Goal: Task Accomplishment & Management: Use online tool/utility

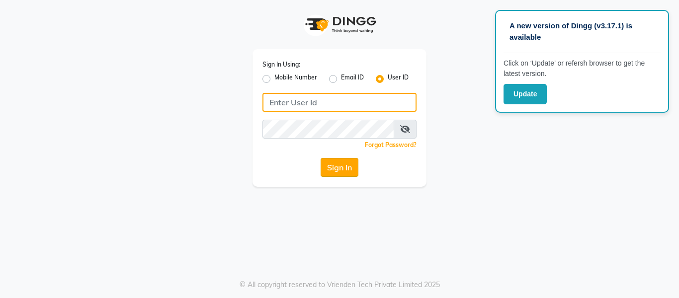
type input "E1976-18"
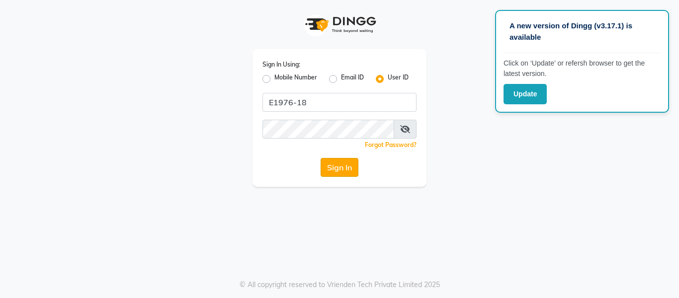
click at [343, 165] on button "Sign In" at bounding box center [340, 167] width 38 height 19
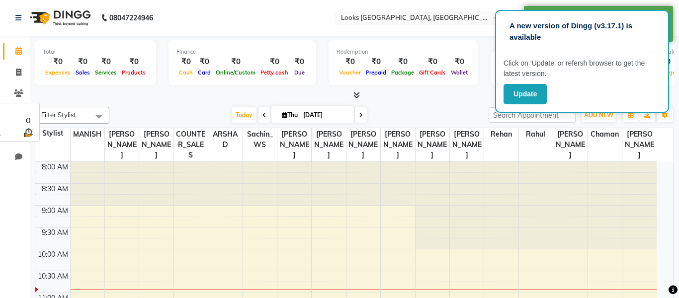
select select "en"
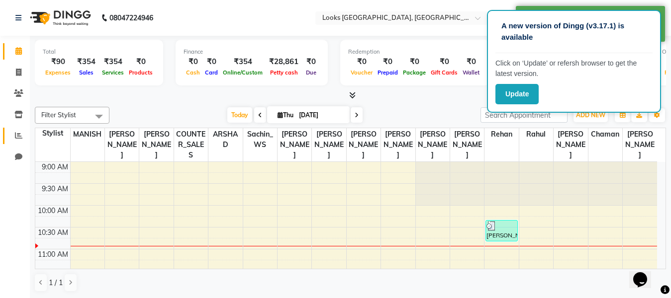
click at [21, 132] on icon at bounding box center [18, 135] width 7 height 7
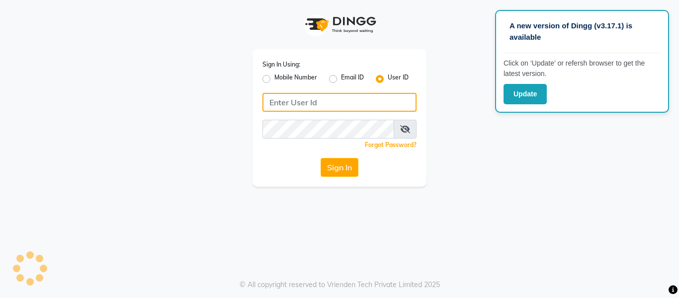
type input "E1976-18"
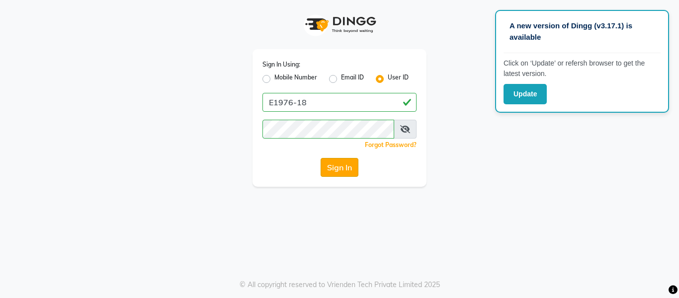
click at [333, 172] on button "Sign In" at bounding box center [340, 167] width 38 height 19
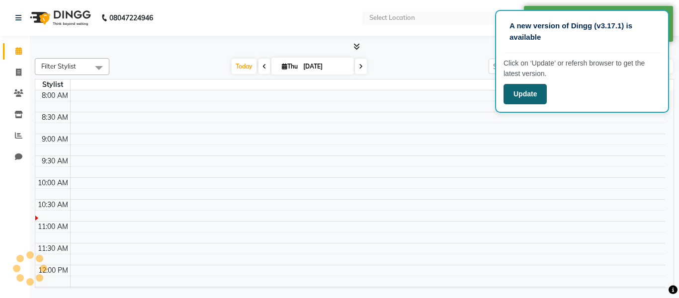
click at [520, 99] on button "Update" at bounding box center [525, 94] width 43 height 20
select select "en"
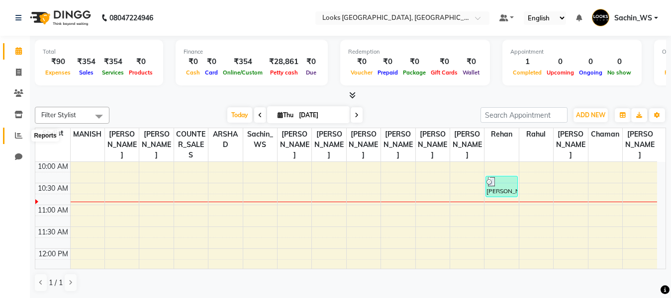
click at [18, 137] on icon at bounding box center [18, 135] width 7 height 7
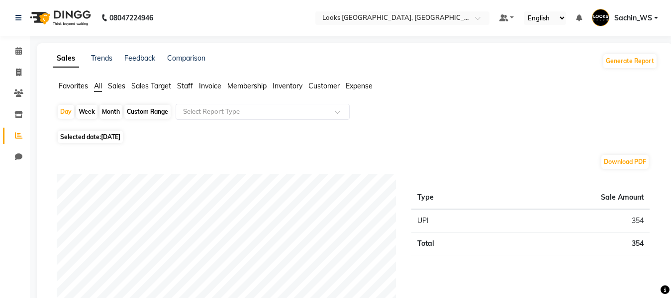
click at [118, 84] on span "Sales" at bounding box center [116, 86] width 17 height 9
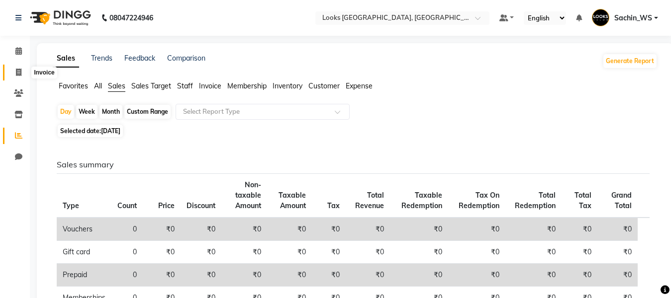
click at [20, 74] on icon at bounding box center [18, 72] width 5 height 7
select select "service"
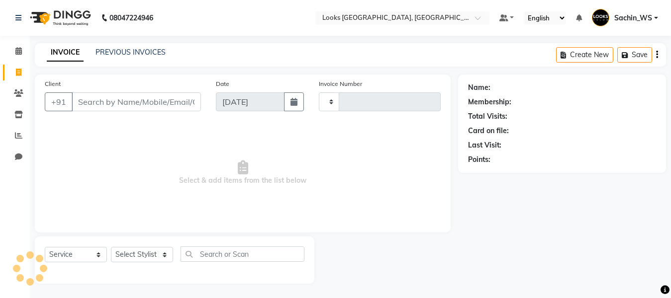
scroll to position [0, 0]
select select "4718"
type input "5361"
click at [152, 54] on link "PREVIOUS INVOICES" at bounding box center [130, 51] width 70 height 9
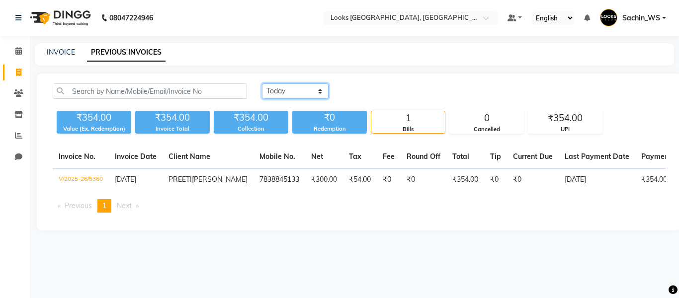
click at [284, 84] on select "[DATE] [DATE] Custom Range" at bounding box center [295, 91] width 67 height 15
select select "range"
click at [262, 84] on select "[DATE] [DATE] Custom Range" at bounding box center [295, 91] width 67 height 15
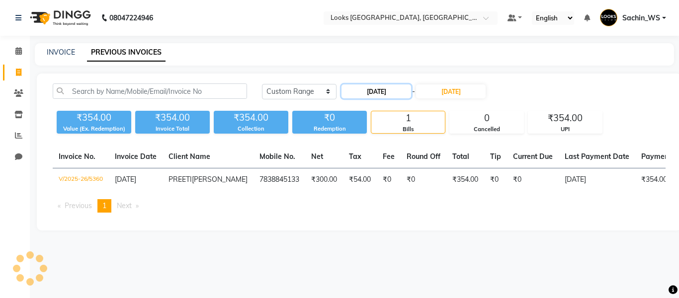
click at [364, 95] on input "[DATE]" at bounding box center [377, 92] width 70 height 14
select select "9"
select select "2025"
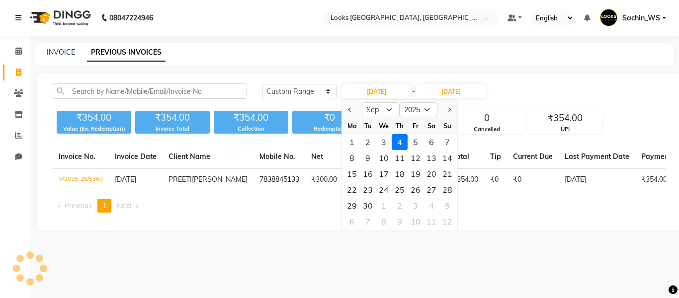
click at [346, 109] on div at bounding box center [352, 110] width 20 height 16
click at [349, 109] on span "Previous month" at bounding box center [351, 110] width 4 height 4
select select "8"
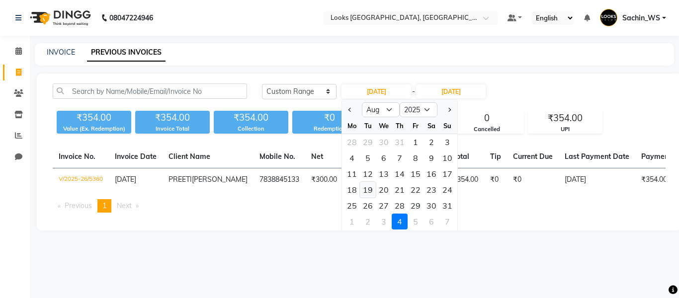
click at [370, 190] on div "19" at bounding box center [368, 190] width 16 height 16
type input "19-08-2025"
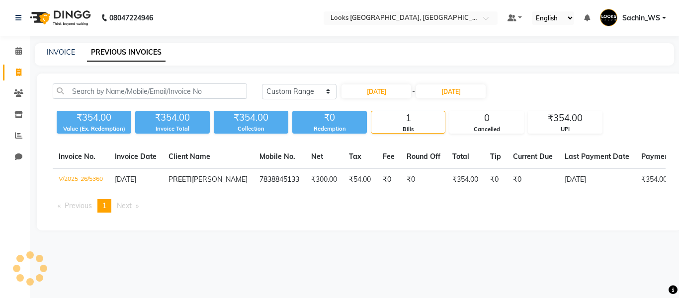
click at [451, 101] on div "Today Yesterday Custom Range 19-08-2025 - 04-09-2025" at bounding box center [464, 95] width 419 height 23
click at [458, 94] on input "[DATE]" at bounding box center [451, 92] width 70 height 14
select select "9"
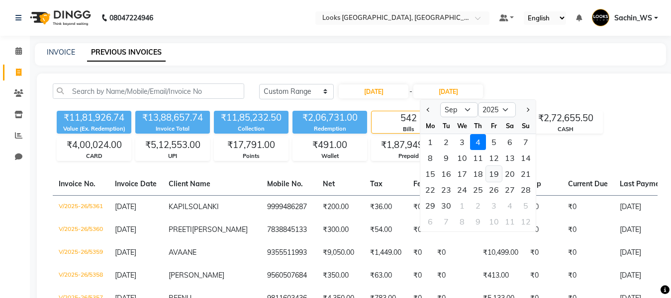
click at [494, 176] on div "19" at bounding box center [494, 174] width 16 height 16
type input "19-09-2025"
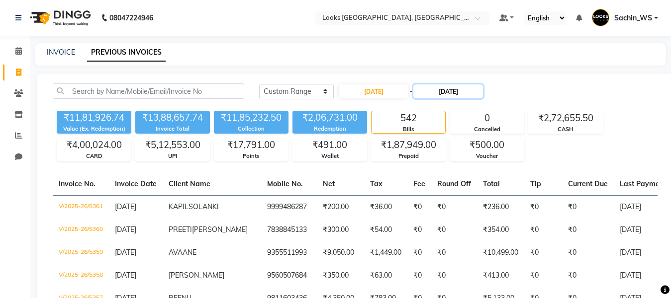
click at [483, 93] on input "19-09-2025" at bounding box center [448, 92] width 70 height 14
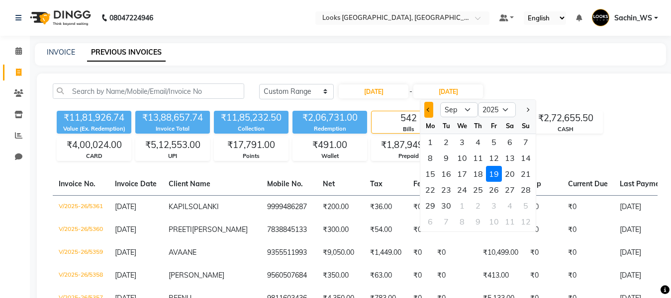
click at [428, 110] on span "Previous month" at bounding box center [429, 110] width 4 height 4
select select "8"
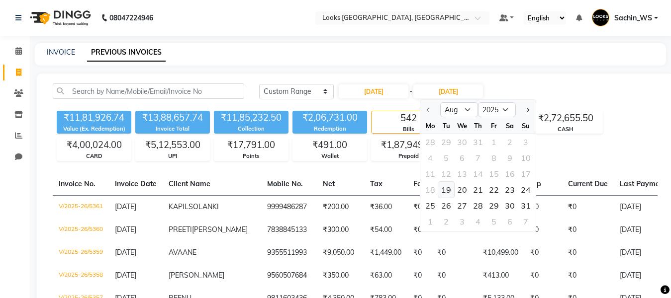
click at [448, 188] on div "19" at bounding box center [446, 190] width 16 height 16
type input "19-08-2025"
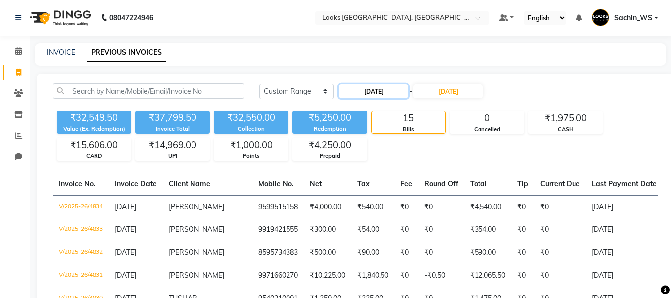
click at [376, 91] on input "19-08-2025" at bounding box center [374, 92] width 70 height 14
select select "8"
select select "2025"
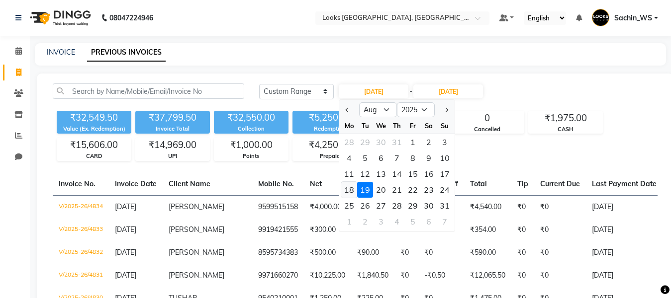
click at [350, 186] on div "18" at bounding box center [349, 190] width 16 height 16
type input "18-08-2025"
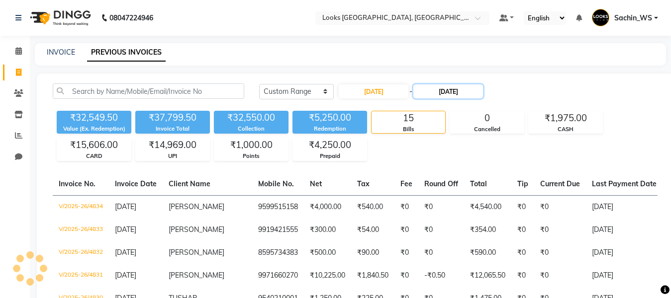
click at [476, 90] on input "19-08-2025" at bounding box center [448, 92] width 70 height 14
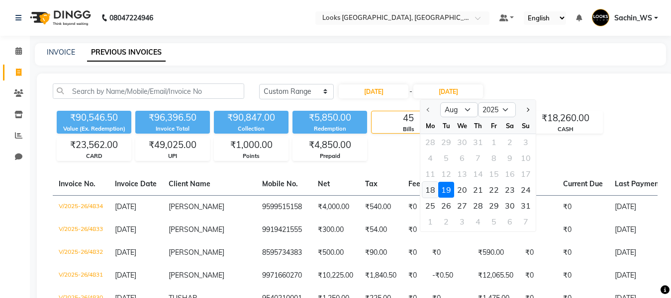
click at [424, 186] on div "18" at bounding box center [430, 190] width 16 height 16
type input "18-08-2025"
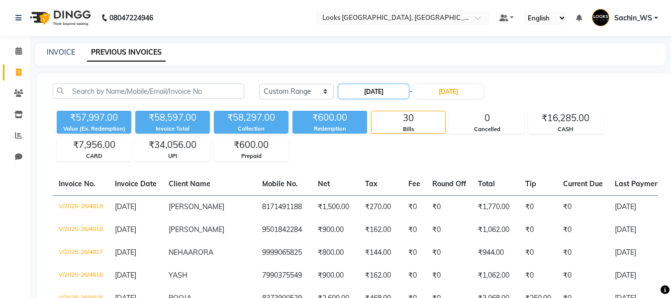
click at [381, 87] on input "18-08-2025" at bounding box center [374, 92] width 70 height 14
select select "8"
select select "2025"
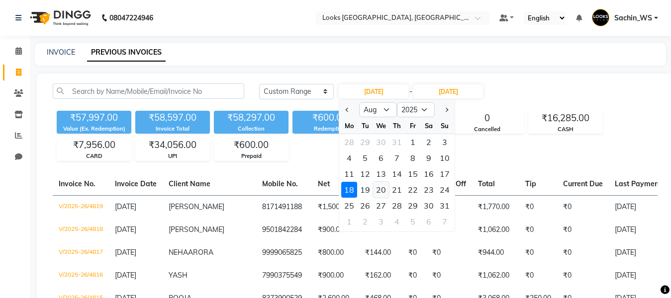
click at [380, 185] on div "20" at bounding box center [381, 190] width 16 height 16
type input "20-08-2025"
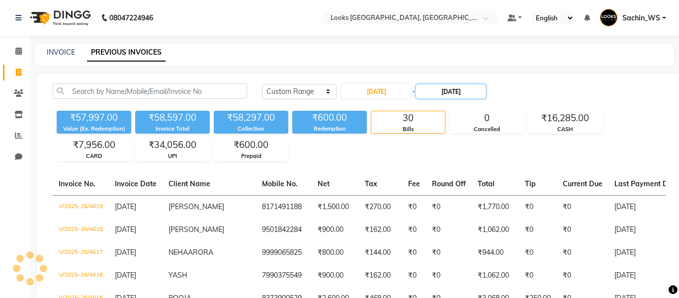
click at [467, 91] on input "18-08-2025" at bounding box center [451, 92] width 70 height 14
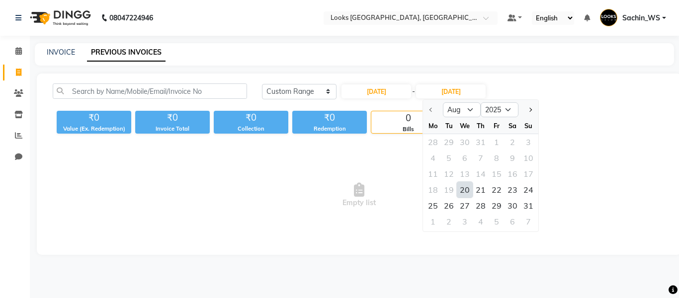
click at [469, 185] on div "20" at bounding box center [465, 190] width 16 height 16
type input "20-08-2025"
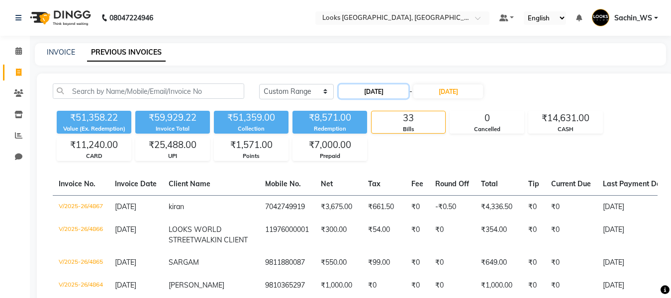
click at [394, 88] on input "20-08-2025" at bounding box center [374, 92] width 70 height 14
select select "8"
select select "2025"
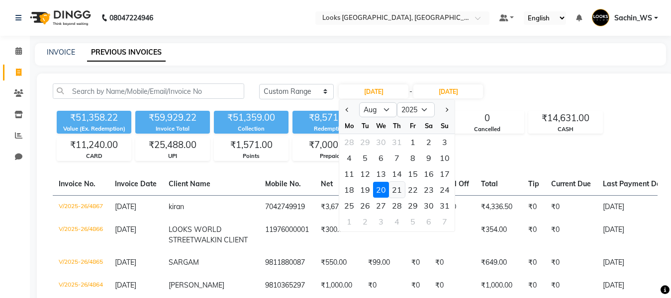
click at [399, 186] on div "21" at bounding box center [397, 190] width 16 height 16
type input "21-08-2025"
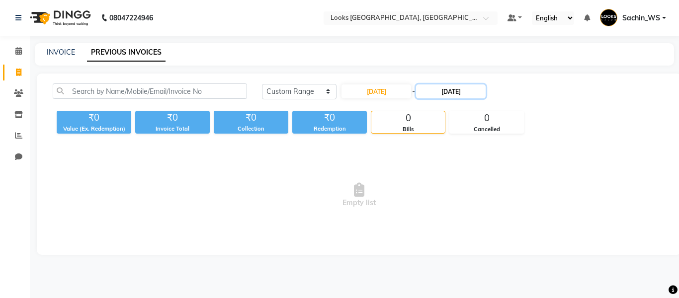
click at [457, 95] on input "20-08-2025" at bounding box center [451, 92] width 70 height 14
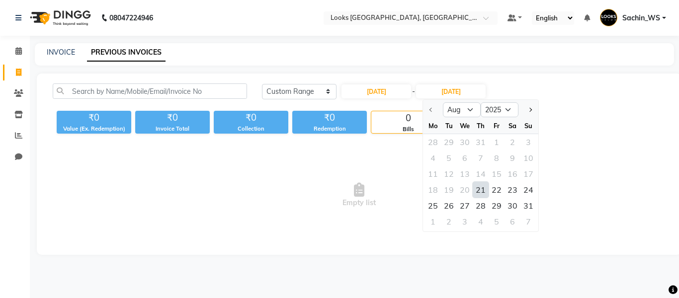
click at [484, 190] on div "21" at bounding box center [481, 190] width 16 height 16
type input "21-08-2025"
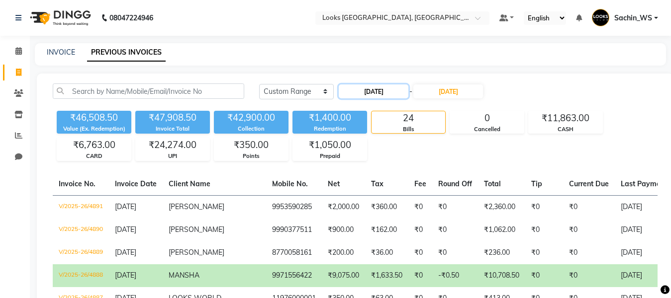
click at [392, 97] on input "21-08-2025" at bounding box center [374, 92] width 70 height 14
select select "8"
select select "2025"
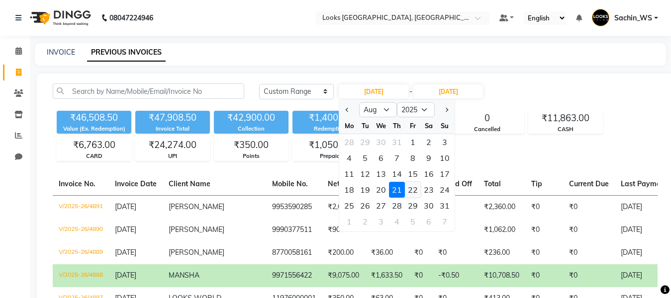
click at [413, 187] on div "22" at bounding box center [413, 190] width 16 height 16
type input "22-08-2025"
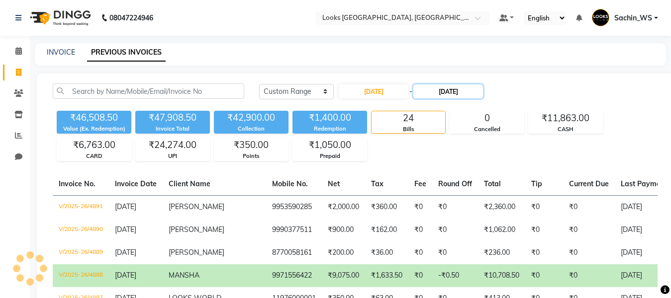
click at [469, 94] on input "21-08-2025" at bounding box center [448, 92] width 70 height 14
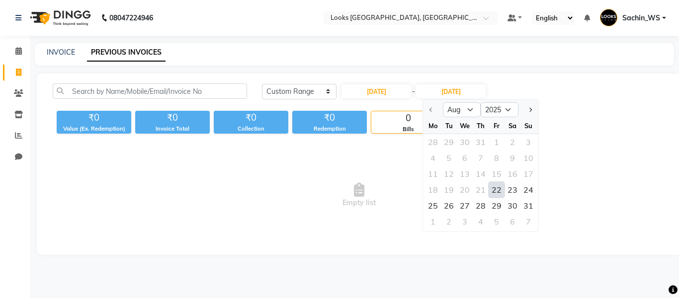
click at [491, 187] on div "22" at bounding box center [497, 190] width 16 height 16
type input "22-08-2025"
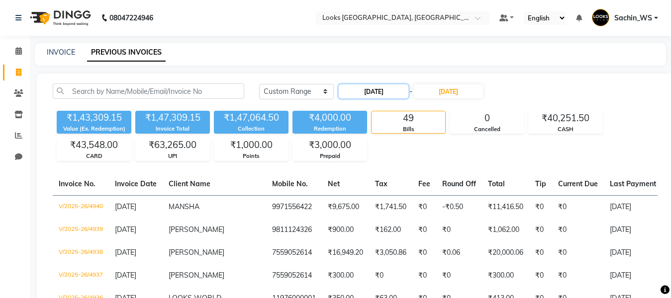
click at [396, 95] on input "22-08-2025" at bounding box center [374, 92] width 70 height 14
select select "8"
select select "2025"
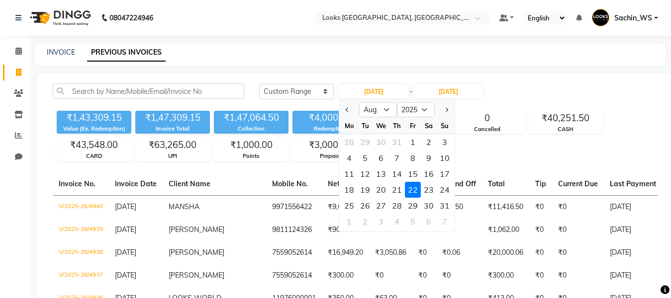
drag, startPoint x: 424, startPoint y: 186, endPoint x: 428, endPoint y: 192, distance: 6.8
click at [424, 187] on div "23" at bounding box center [429, 190] width 16 height 16
type input "23-08-2025"
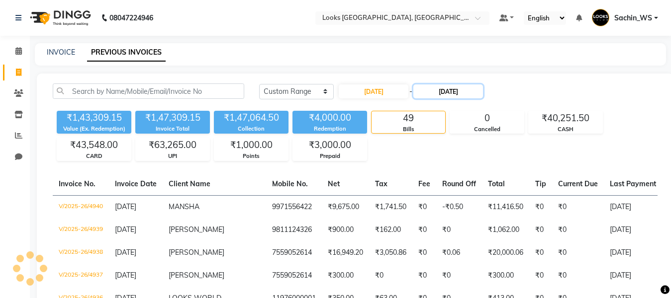
click at [462, 90] on input "22-08-2025" at bounding box center [448, 92] width 70 height 14
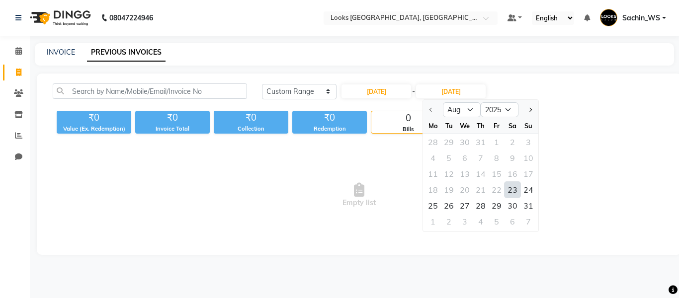
click at [510, 193] on div "23" at bounding box center [513, 190] width 16 height 16
type input "23-08-2025"
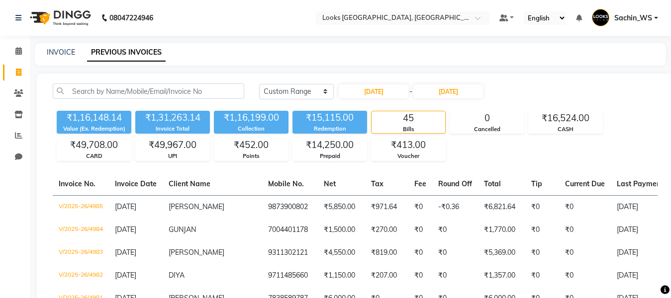
click at [387, 91] on input "23-08-2025" at bounding box center [374, 92] width 70 height 14
select select "8"
select select "2025"
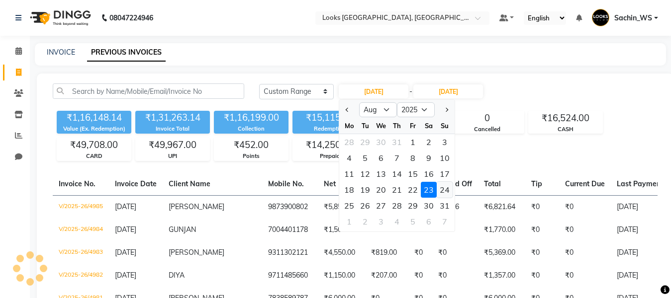
click at [439, 182] on div "24" at bounding box center [445, 190] width 16 height 16
type input "24-08-2025"
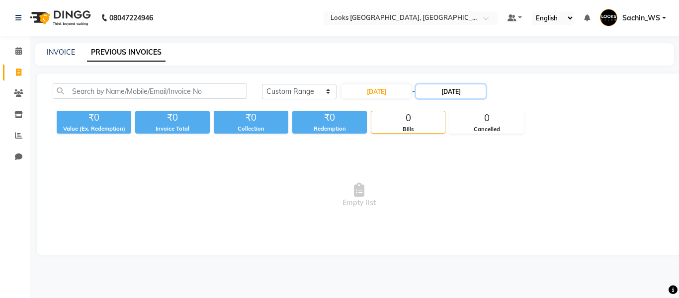
click at [471, 89] on input "23-08-2025" at bounding box center [451, 92] width 70 height 14
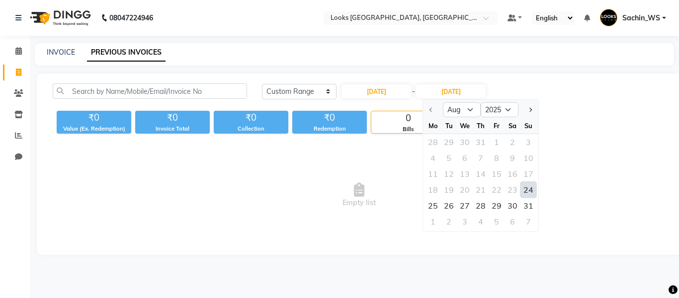
drag, startPoint x: 526, startPoint y: 190, endPoint x: 541, endPoint y: 195, distance: 16.7
click at [533, 192] on div "24" at bounding box center [529, 190] width 16 height 16
type input "24-08-2025"
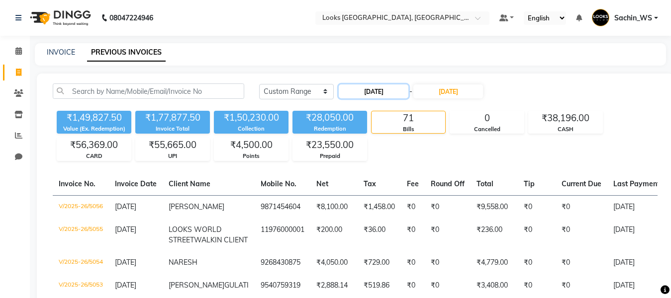
click at [393, 94] on input "24-08-2025" at bounding box center [374, 92] width 70 height 14
select select "8"
select select "2025"
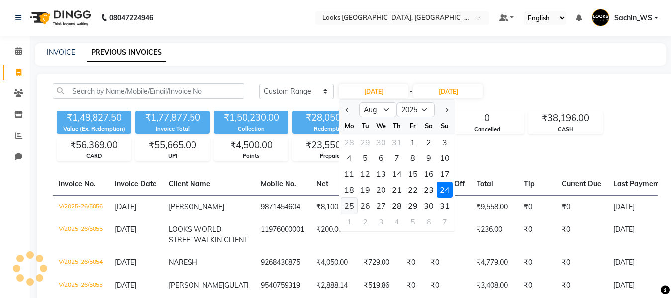
click at [346, 205] on div "25" at bounding box center [349, 206] width 16 height 16
type input "25-08-2025"
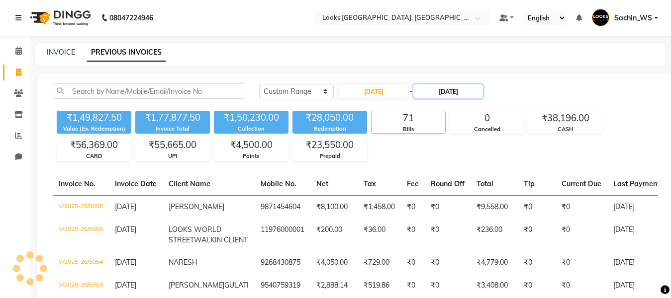
click at [450, 89] on input "24-08-2025" at bounding box center [448, 92] width 70 height 14
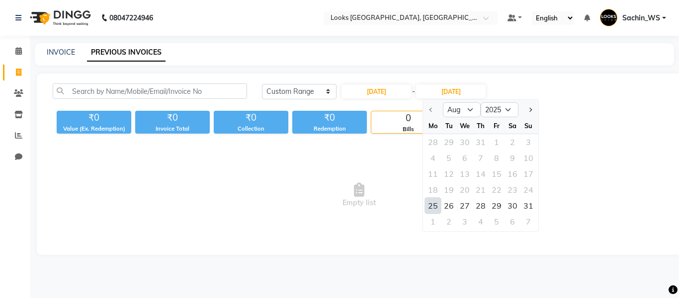
click at [436, 206] on div "25" at bounding box center [433, 206] width 16 height 16
type input "25-08-2025"
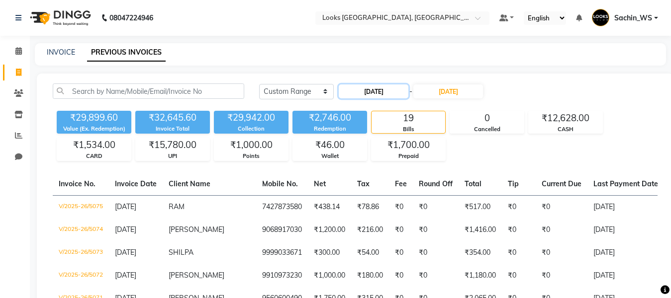
click at [394, 90] on input "25-08-2025" at bounding box center [374, 92] width 70 height 14
select select "8"
select select "2025"
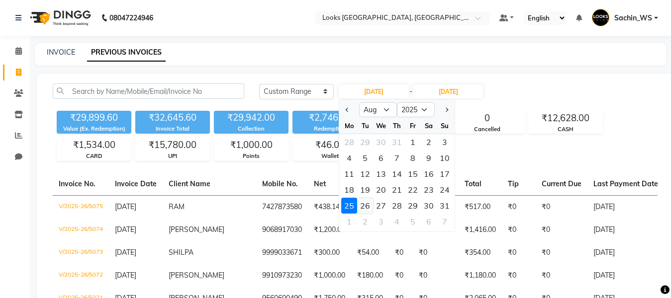
click at [370, 204] on div "26" at bounding box center [365, 206] width 16 height 16
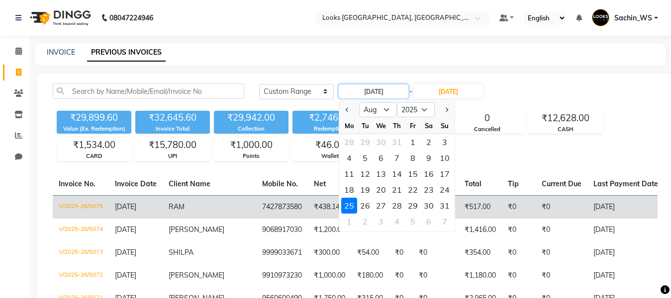
type input "26-08-2025"
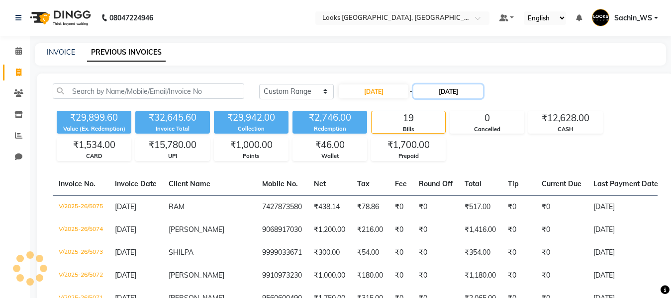
click at [461, 94] on input "25-08-2025" at bounding box center [448, 92] width 70 height 14
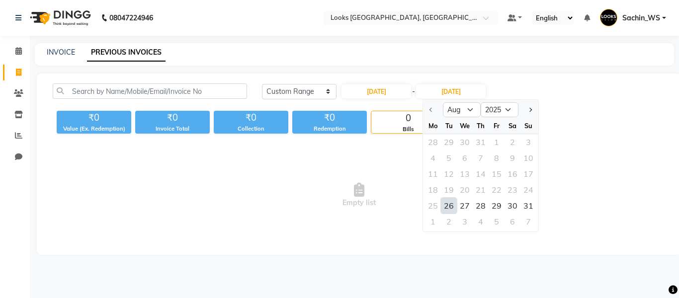
click at [453, 205] on div "26" at bounding box center [449, 206] width 16 height 16
type input "26-08-2025"
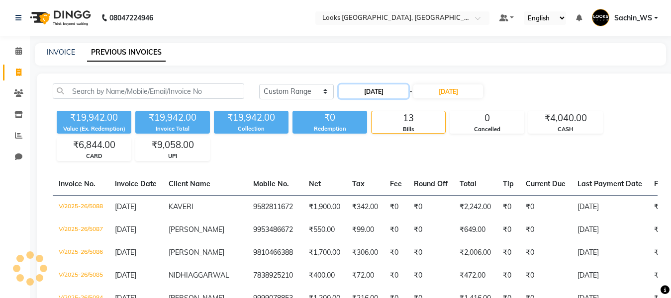
click at [364, 96] on input "26-08-2025" at bounding box center [374, 92] width 70 height 14
select select "8"
select select "2025"
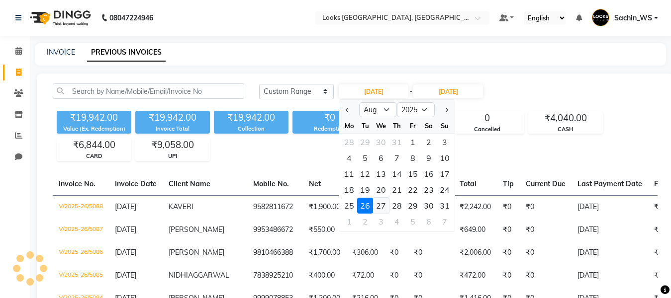
click at [382, 200] on div "27" at bounding box center [381, 206] width 16 height 16
type input "27-08-2025"
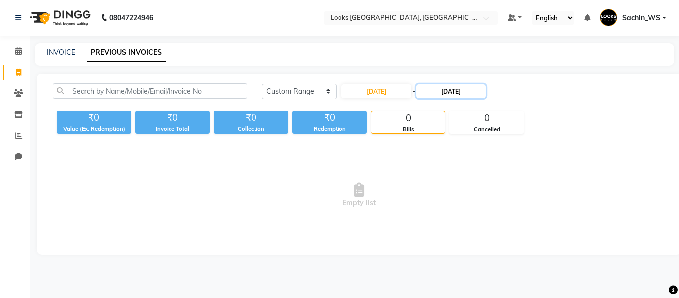
click at [478, 87] on input "26-08-2025" at bounding box center [451, 92] width 70 height 14
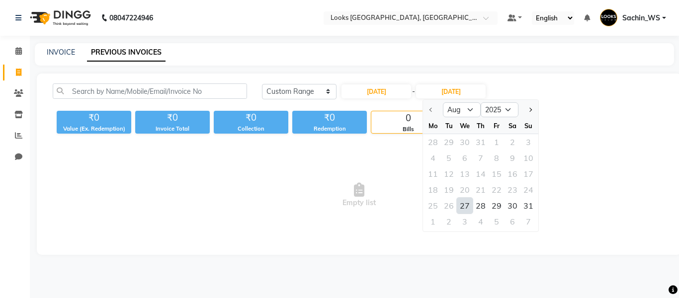
click at [463, 208] on div "27" at bounding box center [465, 206] width 16 height 16
type input "27-08-2025"
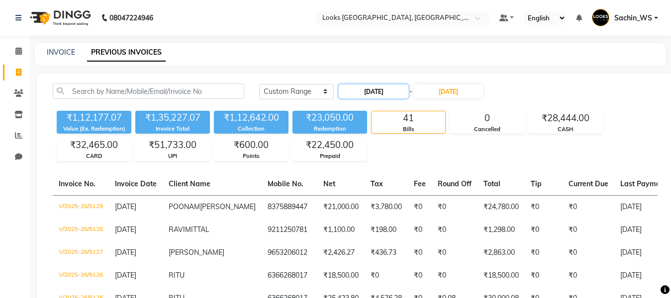
click at [396, 95] on input "27-08-2025" at bounding box center [374, 92] width 70 height 14
select select "8"
select select "2025"
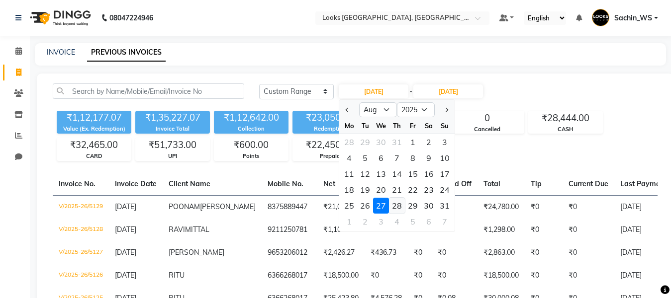
click at [401, 200] on div "28" at bounding box center [397, 206] width 16 height 16
type input "28-08-2025"
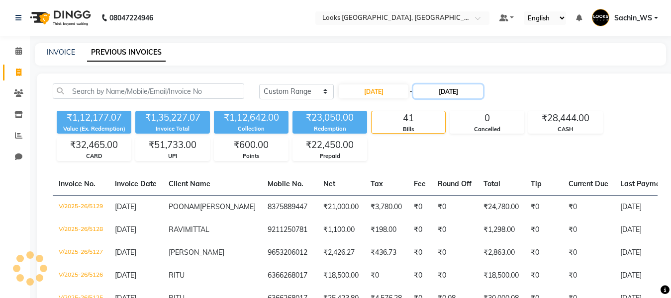
click at [472, 90] on input "27-08-2025" at bounding box center [448, 92] width 70 height 14
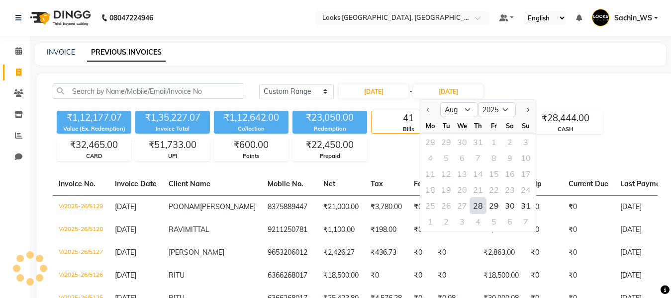
click at [478, 209] on div "28" at bounding box center [478, 206] width 16 height 16
type input "28-08-2025"
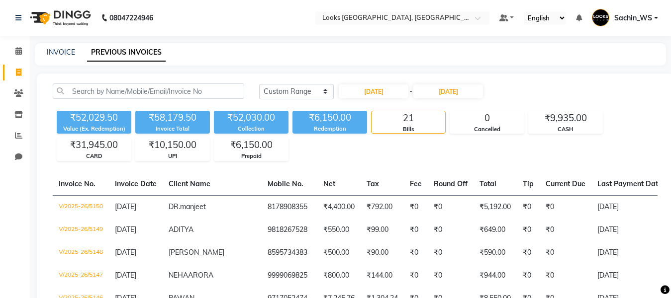
click at [387, 89] on input "28-08-2025" at bounding box center [374, 92] width 70 height 14
select select "8"
select select "2025"
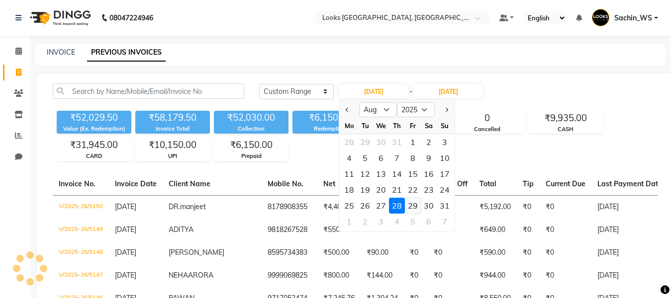
click at [415, 202] on div "29" at bounding box center [413, 206] width 16 height 16
type input "29-08-2025"
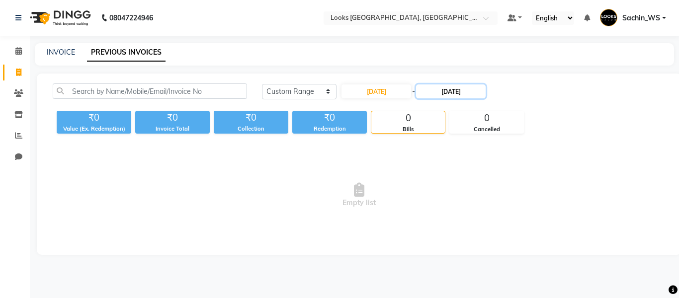
click at [480, 96] on input "28-08-2025" at bounding box center [451, 92] width 70 height 14
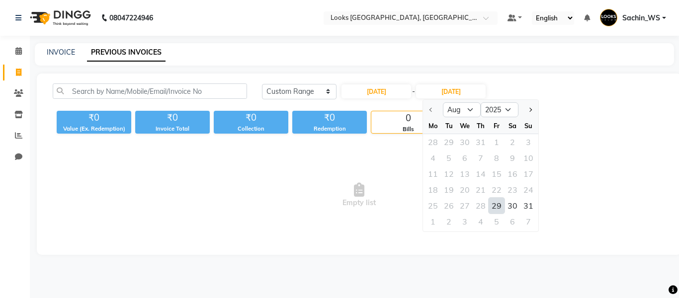
click at [499, 209] on div "29" at bounding box center [497, 206] width 16 height 16
type input "29-08-2025"
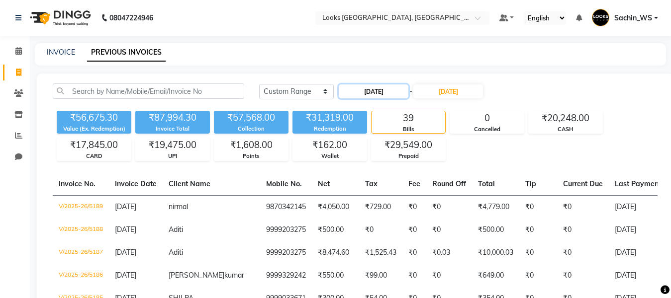
click at [392, 90] on input "29-08-2025" at bounding box center [374, 92] width 70 height 14
select select "8"
select select "2025"
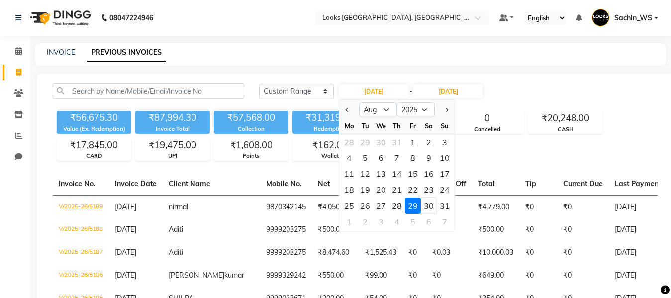
click at [427, 202] on div "30" at bounding box center [429, 206] width 16 height 16
type input "[DATE]"
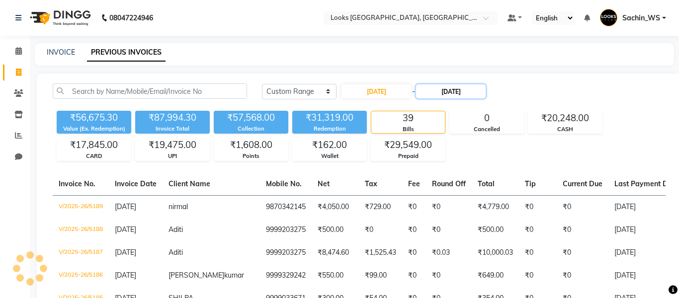
click at [453, 96] on input "29-08-2025" at bounding box center [451, 92] width 70 height 14
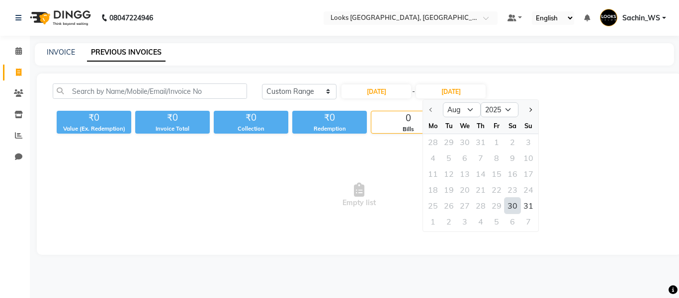
click at [517, 204] on div "30" at bounding box center [513, 206] width 16 height 16
type input "[DATE]"
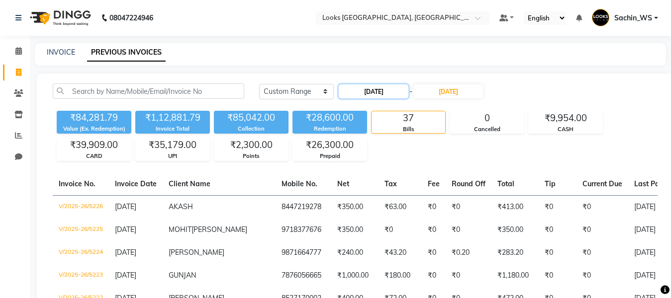
click at [379, 96] on input "[DATE]" at bounding box center [374, 92] width 70 height 14
select select "8"
select select "2025"
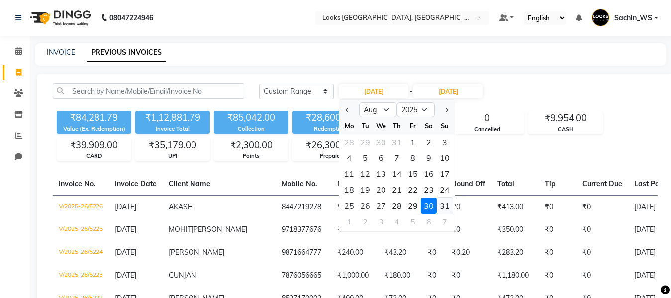
click at [448, 210] on div "31" at bounding box center [445, 206] width 16 height 16
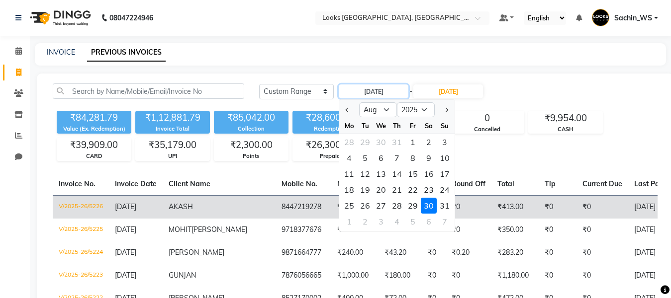
type input "[DATE]"
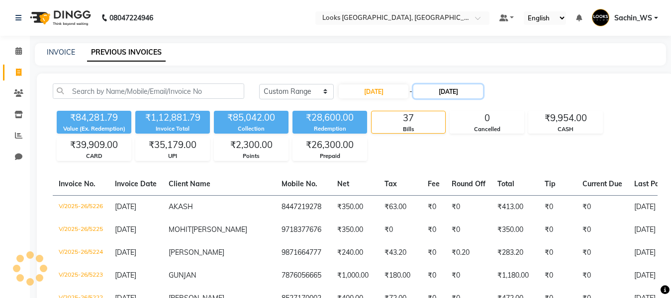
click at [458, 90] on input "[DATE]" at bounding box center [448, 92] width 70 height 14
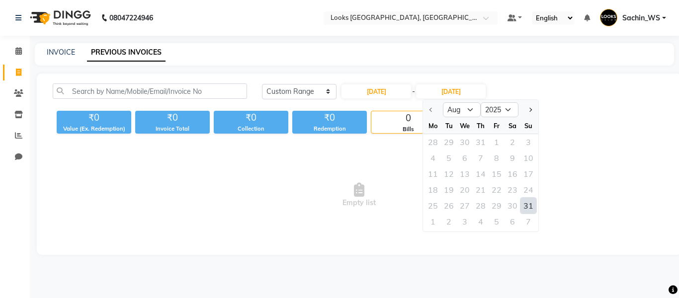
click at [526, 205] on div "31" at bounding box center [529, 206] width 16 height 16
type input "[DATE]"
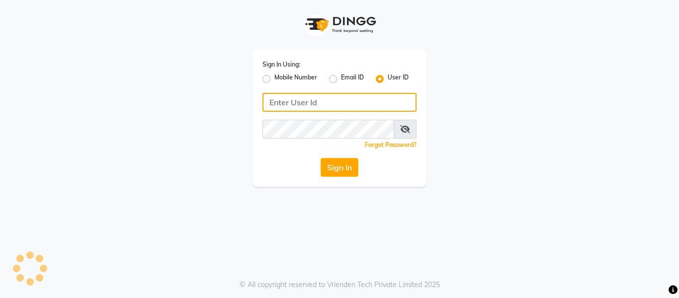
type input "E1976-18"
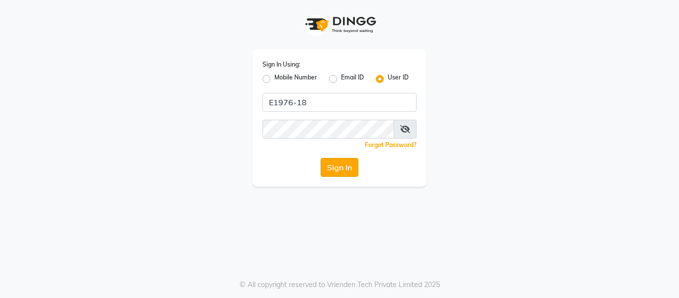
click at [345, 161] on button "Sign In" at bounding box center [340, 167] width 38 height 19
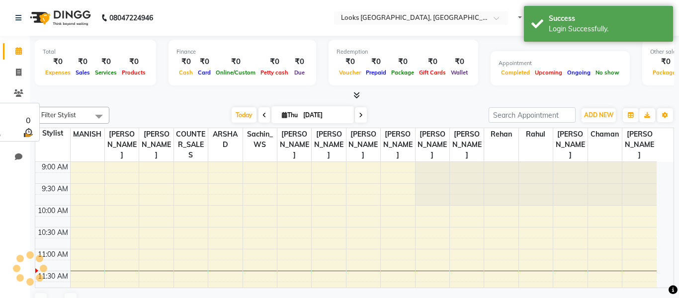
select select "en"
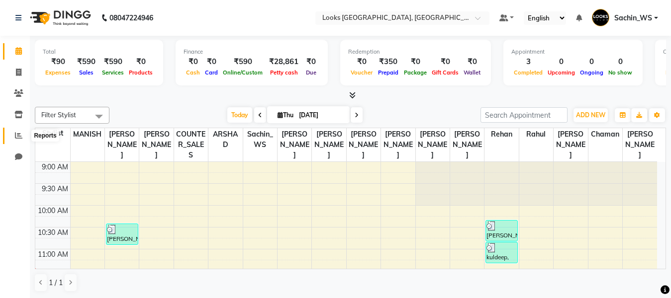
click at [21, 133] on icon at bounding box center [18, 135] width 7 height 7
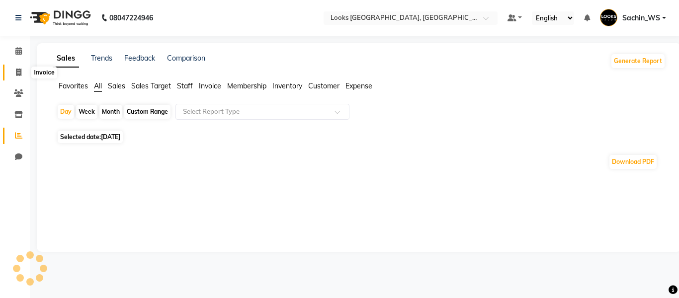
click at [20, 69] on icon at bounding box center [18, 72] width 5 height 7
select select "service"
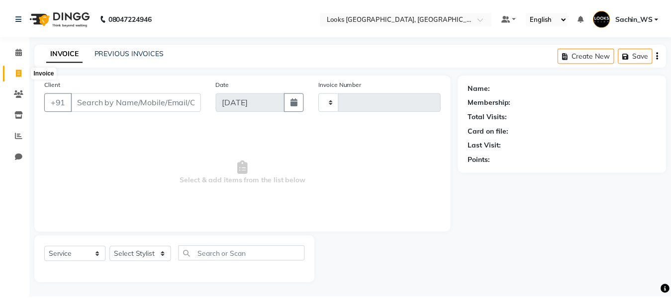
scroll to position [0, 0]
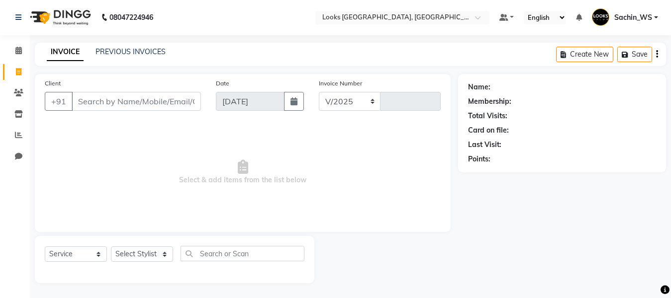
select select "4718"
type input "5363"
click at [111, 58] on div "INVOICE PREVIOUS INVOICES Create New Save" at bounding box center [350, 54] width 631 height 23
click at [112, 57] on div "INVOICE PREVIOUS INVOICES" at bounding box center [106, 52] width 143 height 11
click at [117, 50] on link "PREVIOUS INVOICES" at bounding box center [130, 51] width 70 height 9
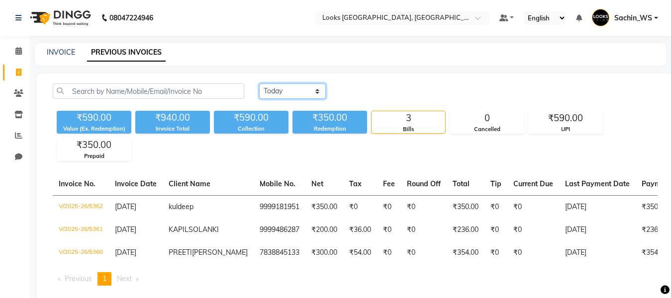
click at [267, 87] on select "[DATE] [DATE] Custom Range" at bounding box center [292, 91] width 67 height 15
select select "range"
click at [259, 84] on select "[DATE] [DATE] Custom Range" at bounding box center [292, 91] width 67 height 15
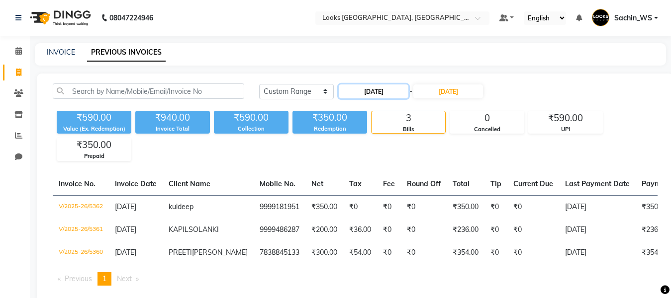
click at [394, 93] on input "[DATE]" at bounding box center [374, 92] width 70 height 14
select select "9"
select select "2025"
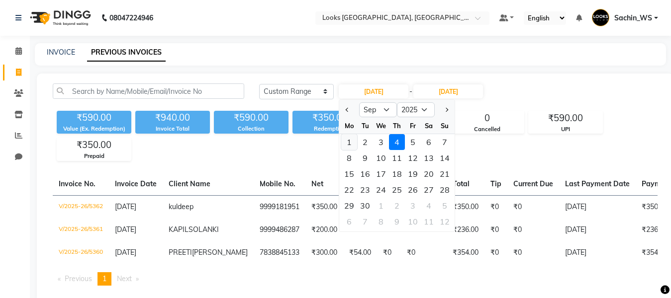
click at [349, 138] on div "1" at bounding box center [349, 142] width 16 height 16
type input "[DATE]"
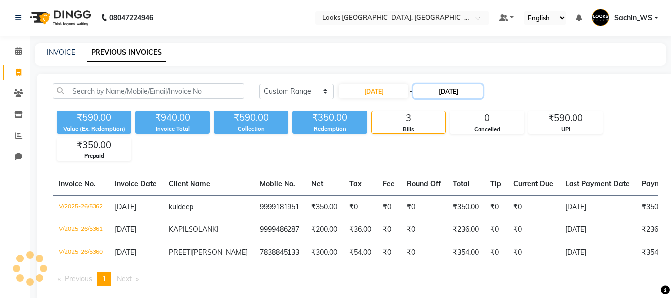
click at [457, 90] on input "[DATE]" at bounding box center [448, 92] width 70 height 14
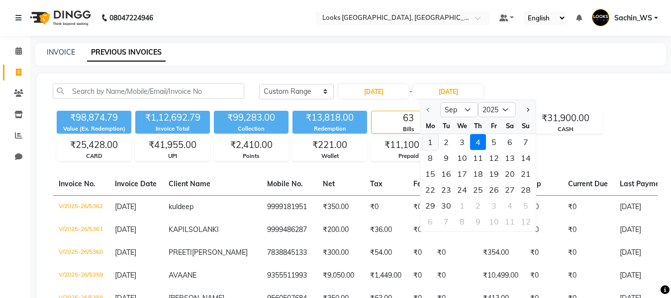
click at [433, 139] on div "1" at bounding box center [430, 142] width 16 height 16
type input "[DATE]"
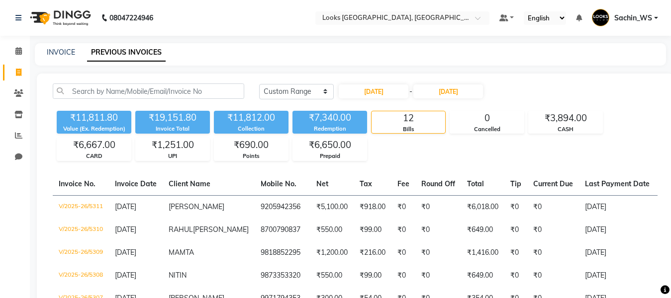
click at [570, 108] on div "₹11,811.80 Value (Ex. Redemption) ₹19,151.80 Invoice Total ₹11,812.00 Collectio…" at bounding box center [355, 134] width 605 height 54
click at [388, 87] on input "[DATE]" at bounding box center [374, 92] width 70 height 14
select select "9"
select select "2025"
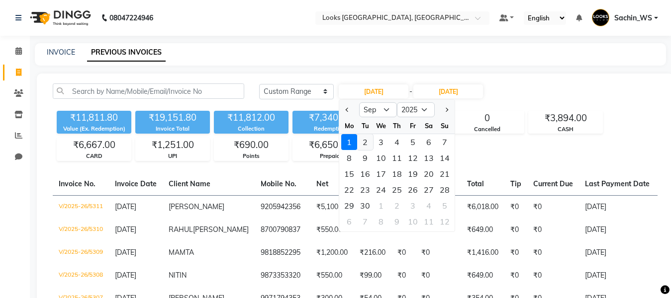
click at [367, 140] on div "2" at bounding box center [365, 142] width 16 height 16
type input "[DATE]"
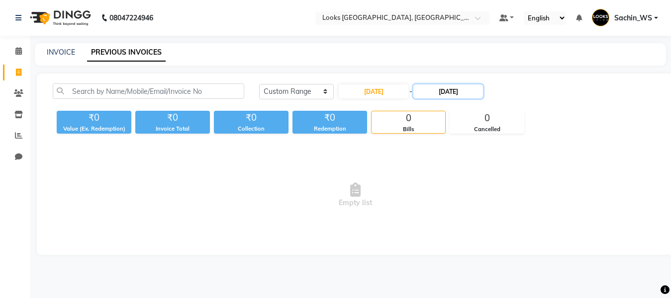
click at [465, 95] on input "[DATE]" at bounding box center [448, 92] width 70 height 14
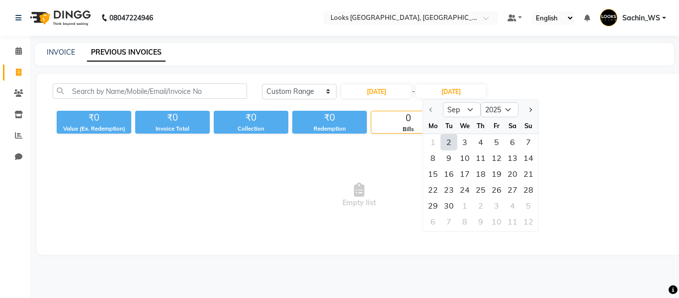
click at [449, 136] on div "2" at bounding box center [449, 142] width 16 height 16
type input "[DATE]"
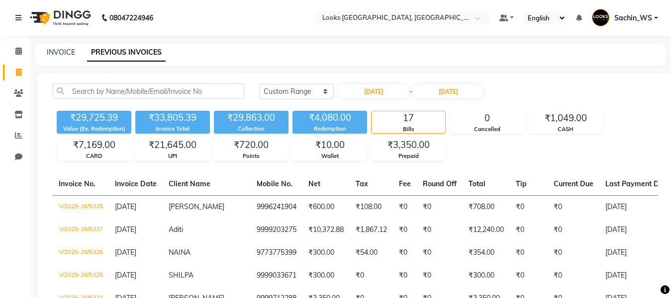
click at [377, 101] on div "[DATE] [DATE] Custom Range [DATE] - [DATE]" at bounding box center [458, 95] width 413 height 23
click at [377, 97] on input "[DATE]" at bounding box center [374, 92] width 70 height 14
select select "9"
select select "2025"
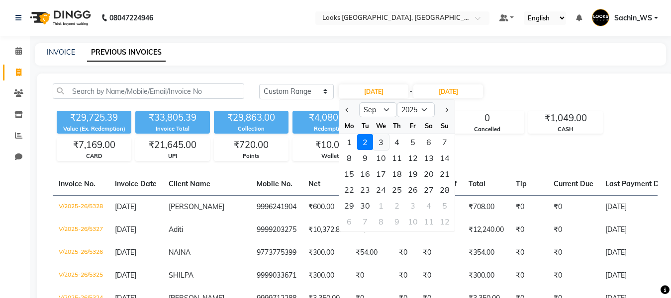
click at [380, 139] on div "3" at bounding box center [381, 142] width 16 height 16
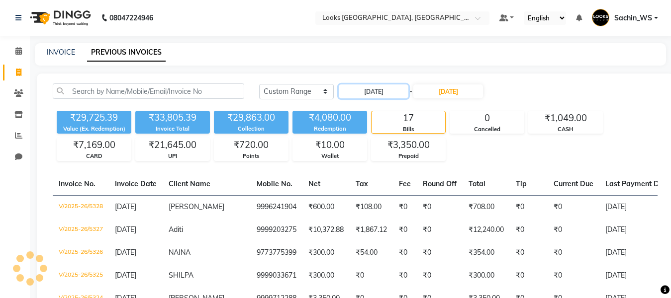
type input "[DATE]"
click at [459, 91] on input "[DATE]" at bounding box center [448, 92] width 70 height 14
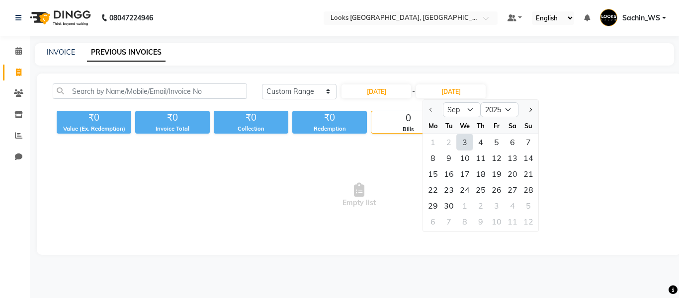
click at [458, 137] on div "3" at bounding box center [465, 142] width 16 height 16
type input "[DATE]"
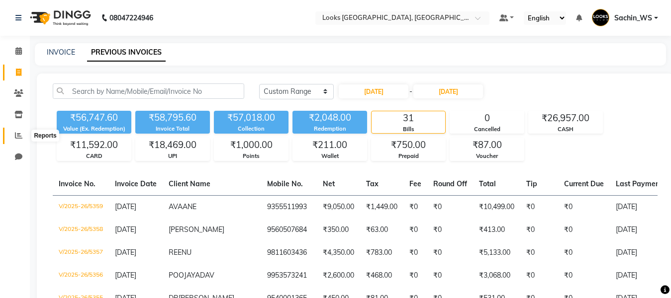
click at [23, 132] on span at bounding box center [18, 135] width 17 height 11
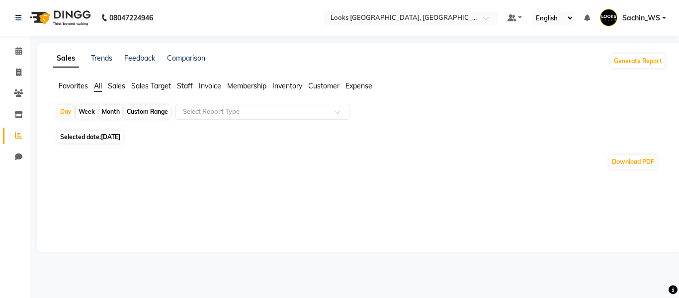
click at [119, 83] on span "Sales" at bounding box center [116, 86] width 17 height 9
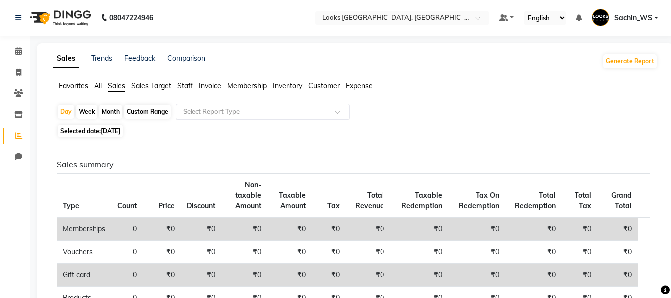
click at [264, 110] on input "text" at bounding box center [252, 112] width 143 height 10
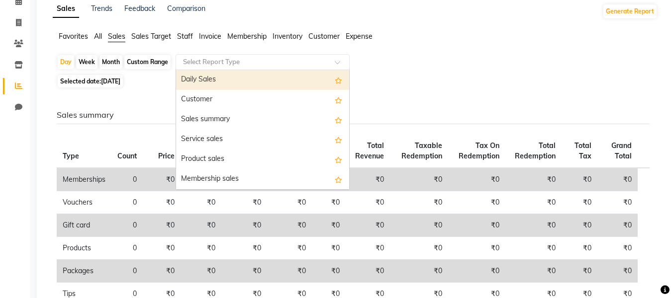
click at [254, 86] on div "Daily Sales" at bounding box center [262, 80] width 173 height 20
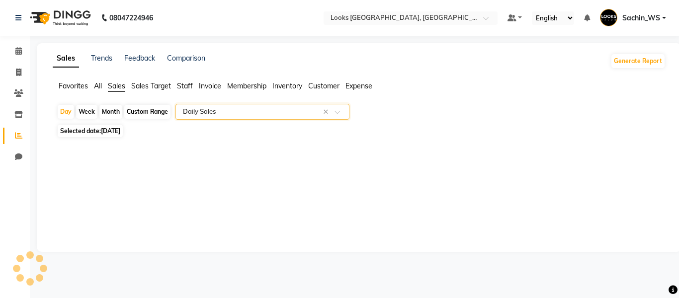
select select "full_report"
select select "csv"
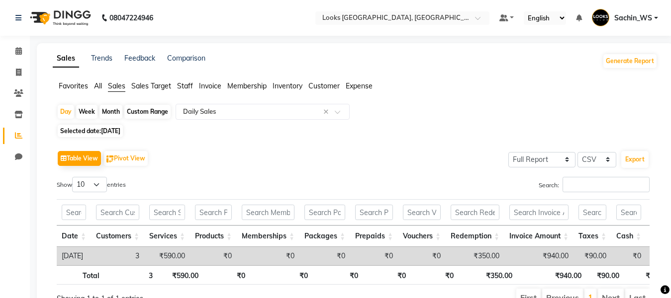
click at [211, 86] on span "Invoice" at bounding box center [210, 86] width 22 height 9
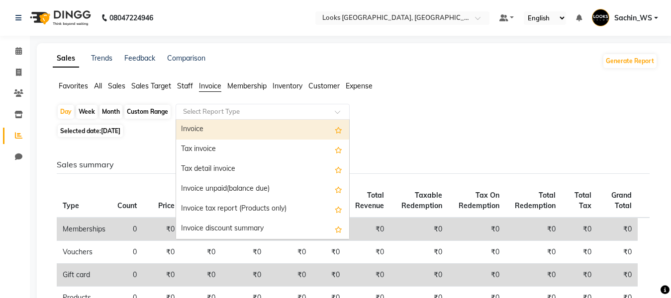
click at [224, 112] on input "text" at bounding box center [252, 112] width 143 height 10
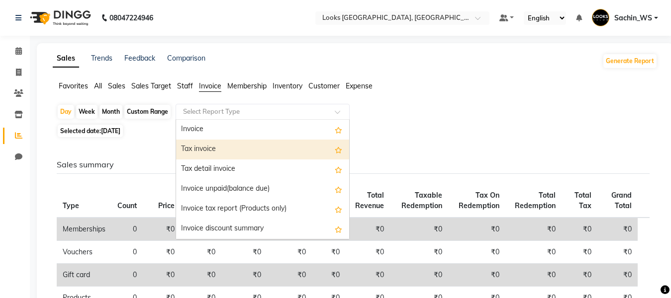
click at [228, 151] on div "Tax invoice" at bounding box center [262, 150] width 173 height 20
select select "full_report"
select select "csv"
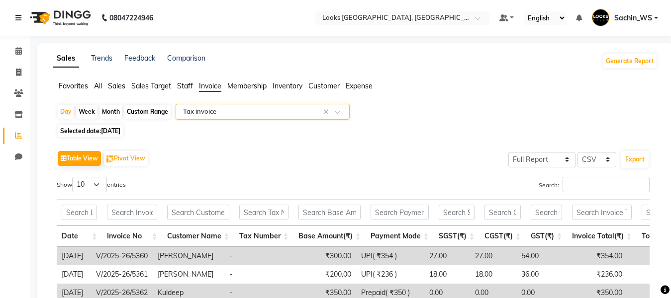
click at [201, 160] on div "Table View Pivot View Select Full Report Filtered Report Select CSV PDF Export" at bounding box center [353, 158] width 593 height 21
click at [147, 112] on div "Custom Range" at bounding box center [147, 112] width 46 height 14
select select "9"
select select "2025"
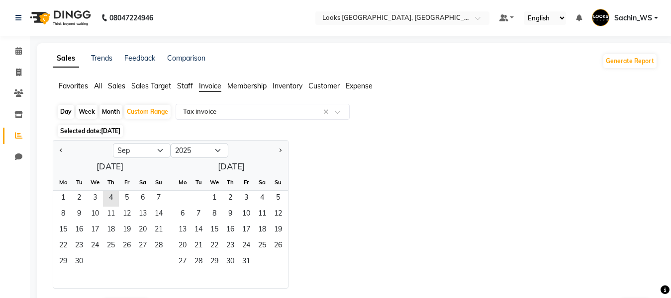
click at [56, 152] on div at bounding box center [83, 151] width 60 height 16
click at [58, 152] on button "Previous month" at bounding box center [61, 151] width 8 height 16
select select "8"
click at [125, 198] on span "1" at bounding box center [127, 199] width 16 height 16
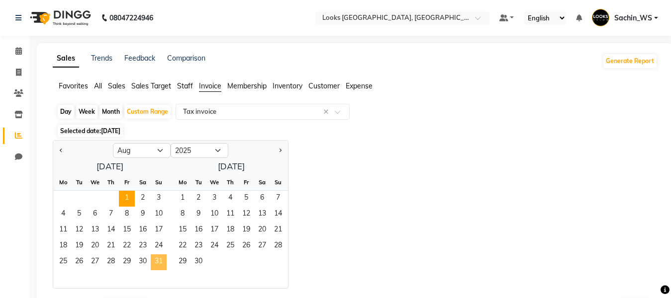
click at [156, 261] on span "31" at bounding box center [159, 263] width 16 height 16
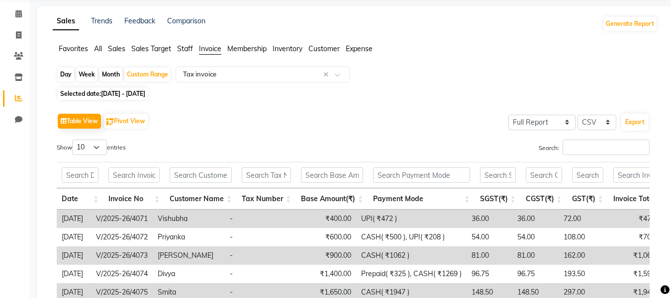
scroll to position [26, 0]
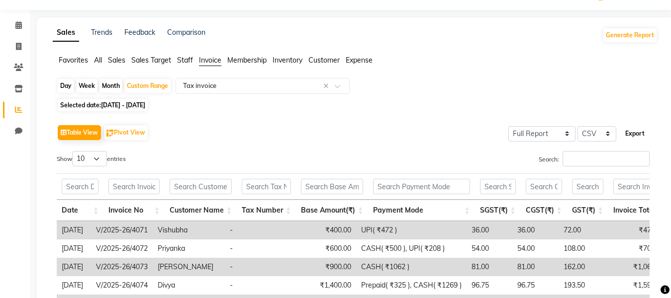
click at [634, 136] on button "Export" at bounding box center [634, 133] width 27 height 17
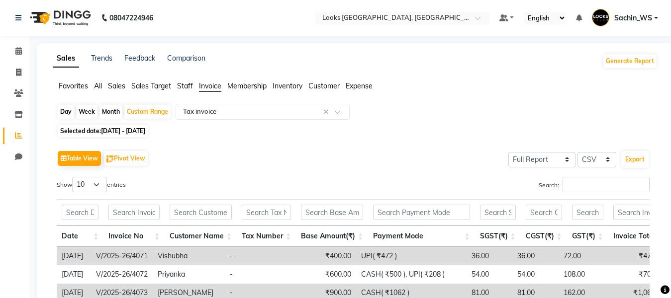
click at [123, 87] on span "Sales" at bounding box center [116, 86] width 17 height 9
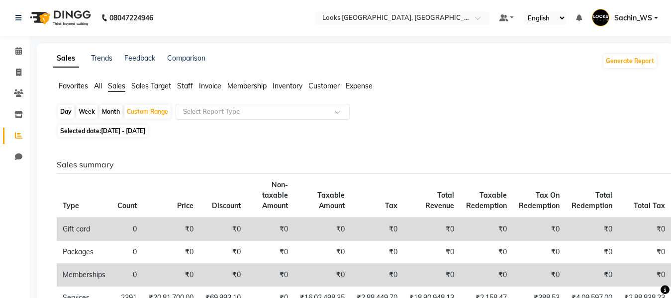
click at [247, 113] on input "text" at bounding box center [252, 112] width 143 height 10
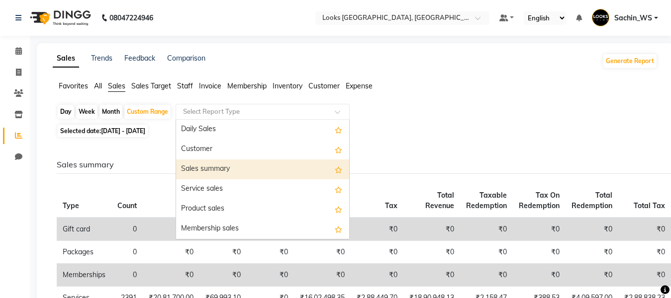
click at [448, 127] on div "Selected date: [DATE] - [DATE]" at bounding box center [357, 131] width 601 height 10
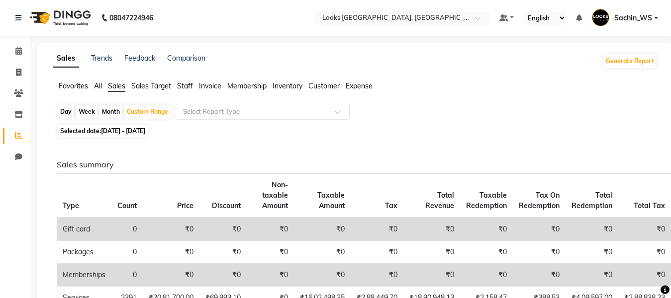
click at [273, 86] on span "Inventory" at bounding box center [287, 86] width 30 height 9
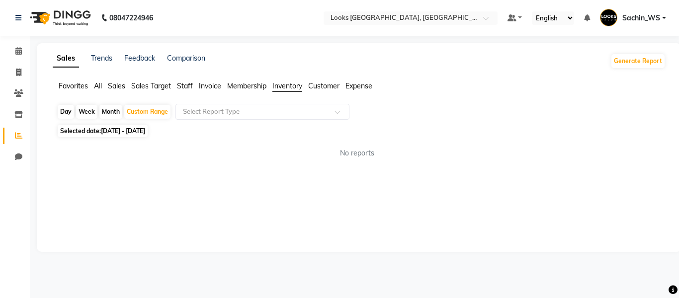
click at [218, 89] on span "Invoice" at bounding box center [210, 86] width 22 height 9
click at [361, 84] on span "Expense" at bounding box center [359, 86] width 27 height 9
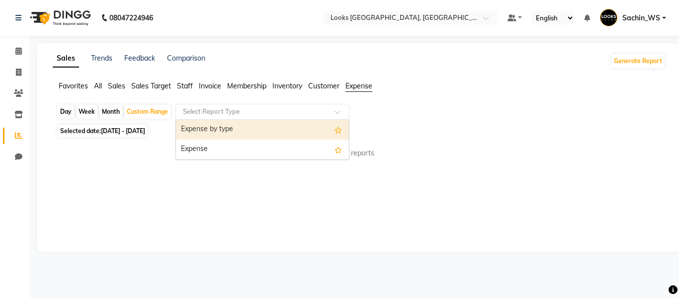
click at [230, 113] on input "text" at bounding box center [252, 112] width 143 height 10
click at [235, 131] on div "Expense by type" at bounding box center [262, 130] width 173 height 20
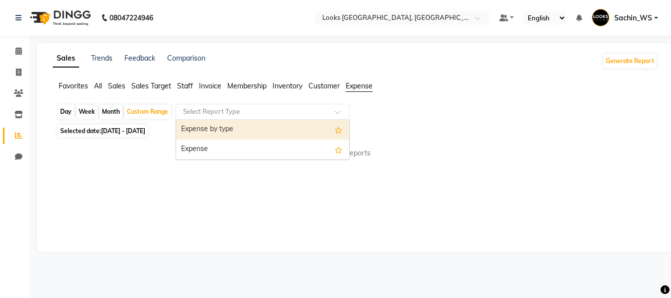
select select "full_report"
select select "csv"
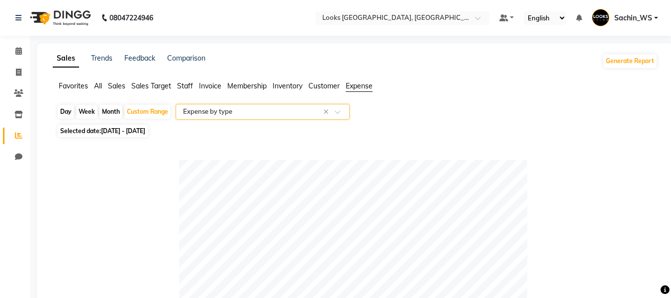
click at [297, 115] on input "text" at bounding box center [252, 112] width 143 height 10
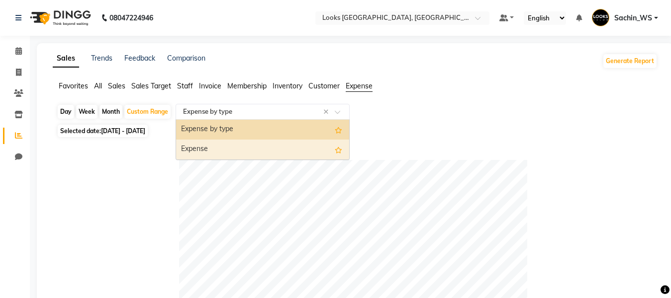
click at [283, 148] on div "Expense" at bounding box center [262, 150] width 173 height 20
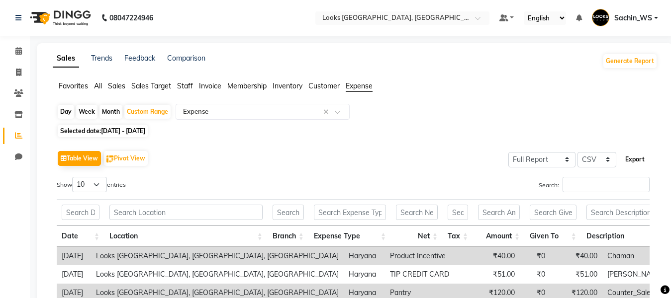
click at [632, 155] on button "Export" at bounding box center [634, 159] width 27 height 17
click at [103, 83] on ul "Favorites All Sales Sales Target Staff Invoice Membership Inventory Customer Ex…" at bounding box center [355, 86] width 605 height 11
click at [112, 83] on span "Sales" at bounding box center [116, 86] width 17 height 9
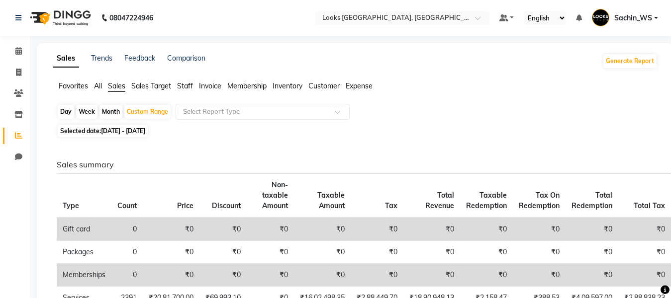
click at [300, 127] on div "Selected date: [DATE] - [DATE]" at bounding box center [357, 131] width 601 height 10
click at [208, 86] on span "Invoice" at bounding box center [210, 86] width 22 height 9
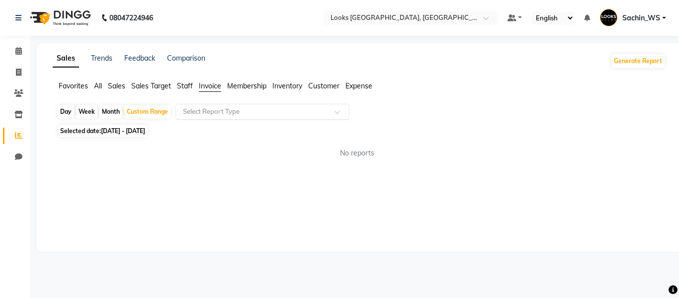
click at [225, 109] on input "text" at bounding box center [252, 112] width 143 height 10
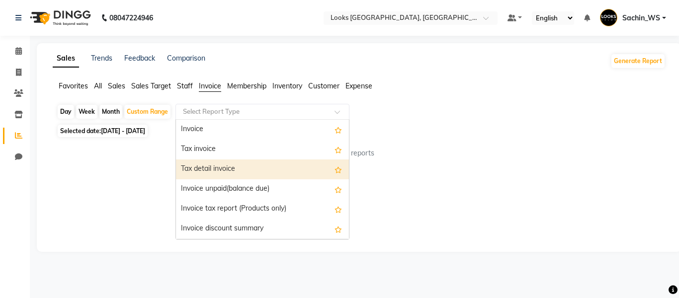
click at [470, 154] on div "No reports" at bounding box center [357, 153] width 601 height 10
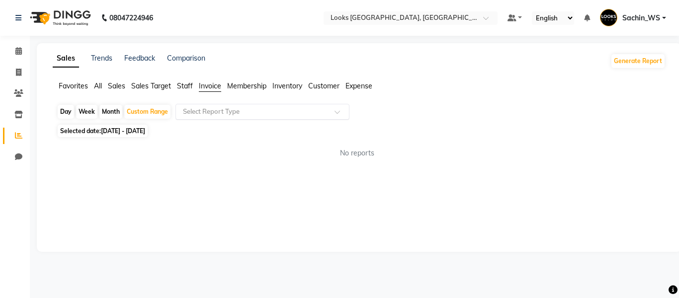
click at [232, 117] on div "Select Report Type" at bounding box center [263, 112] width 174 height 16
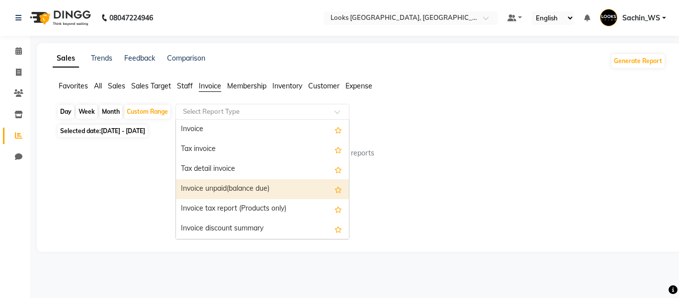
click at [476, 179] on div "Sales Trends Feedback Comparison Generate Report Favorites All Sales Sales Targ…" at bounding box center [359, 147] width 645 height 209
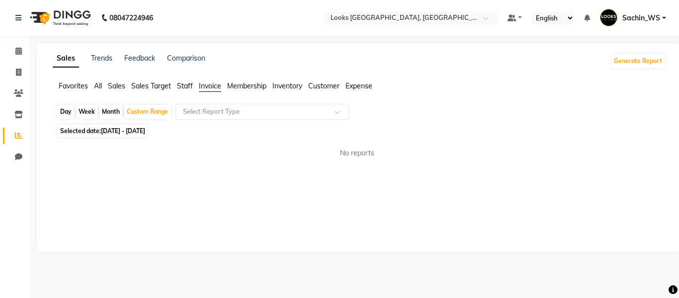
click at [155, 82] on span "Sales Target" at bounding box center [151, 86] width 40 height 9
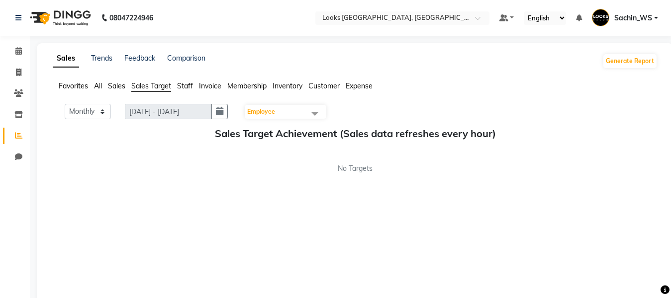
click at [110, 86] on span "Sales" at bounding box center [116, 86] width 17 height 9
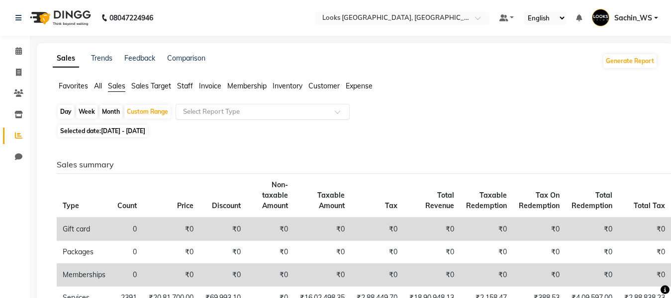
click at [252, 118] on div "Select Report Type" at bounding box center [263, 112] width 174 height 16
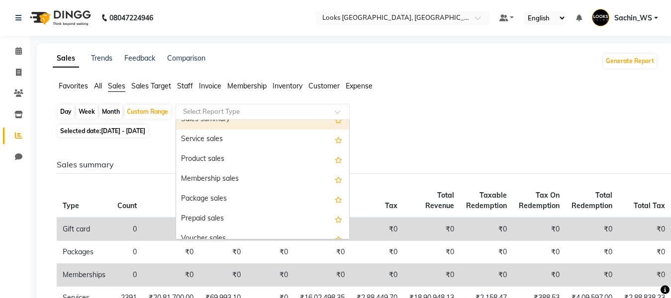
scroll to position [99, 0]
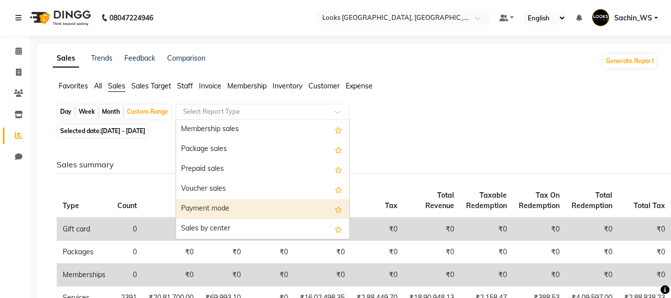
click at [240, 212] on div "Payment mode" at bounding box center [262, 209] width 173 height 20
select select "full_report"
select select "csv"
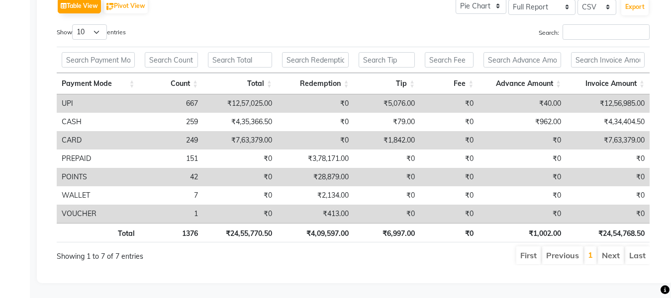
scroll to position [422, 0]
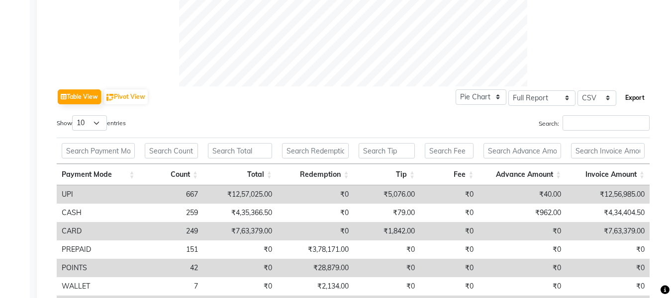
click at [630, 94] on button "Export" at bounding box center [634, 98] width 27 height 17
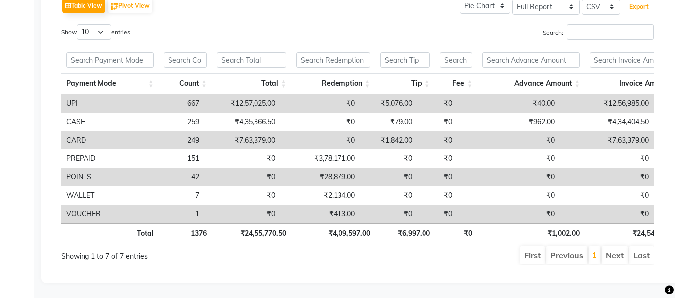
scroll to position [0, 0]
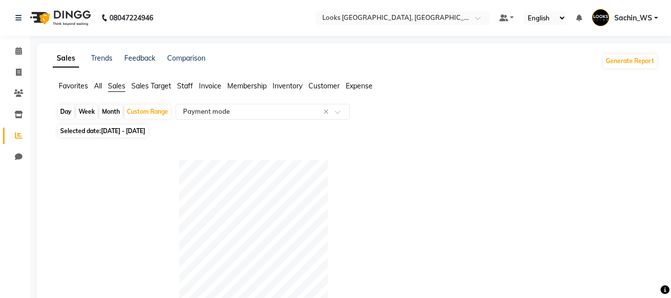
click at [632, 19] on span "Sachin_WS" at bounding box center [633, 18] width 38 height 10
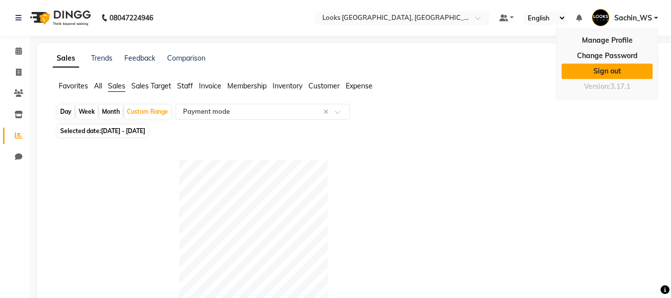
click at [621, 76] on link "Sign out" at bounding box center [606, 71] width 91 height 15
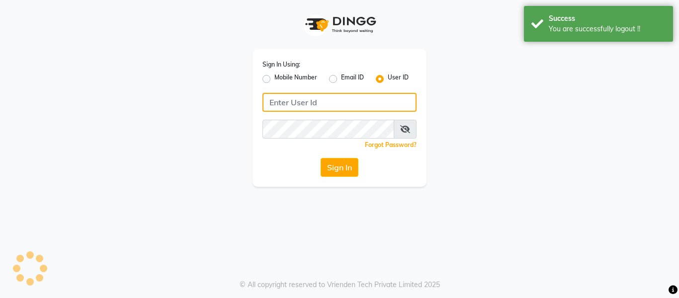
type input "E1976-18"
